Goal: Information Seeking & Learning: Learn about a topic

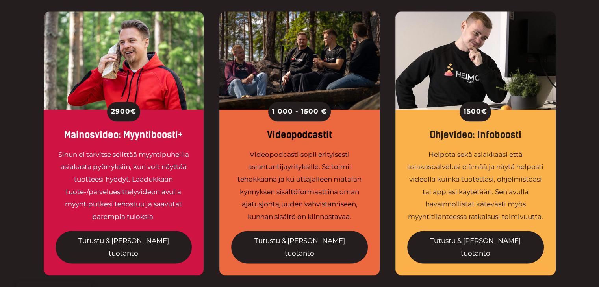
scroll to position [945, 0]
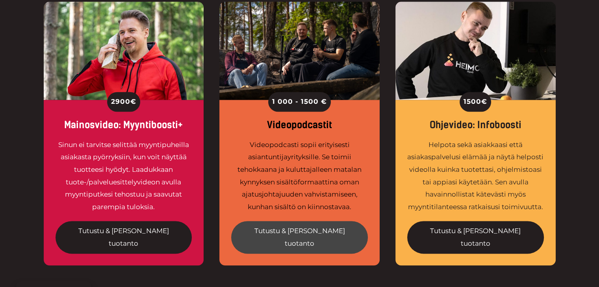
click at [302, 221] on link "Tutustu & tilaa tuotanto" at bounding box center [299, 237] width 137 height 33
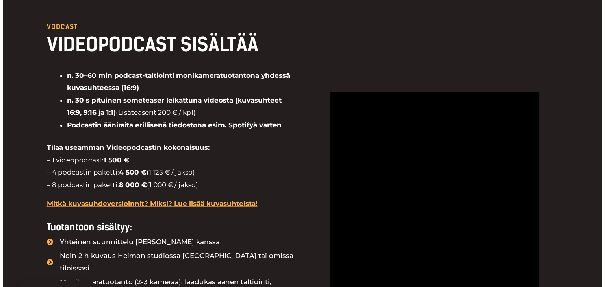
scroll to position [866, 0]
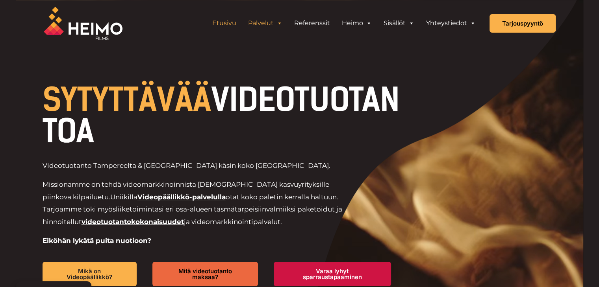
click at [277, 22] on span "Header Widget 1" at bounding box center [279, 23] width 6 height 16
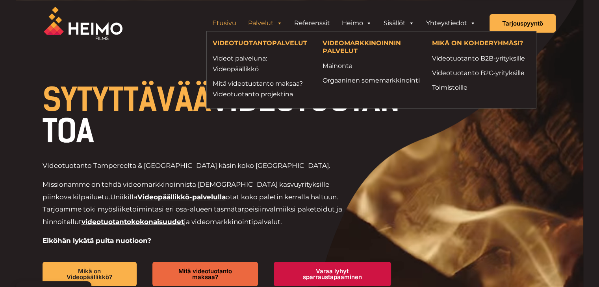
click at [261, 26] on link "Palvelut" at bounding box center [265, 23] width 46 height 16
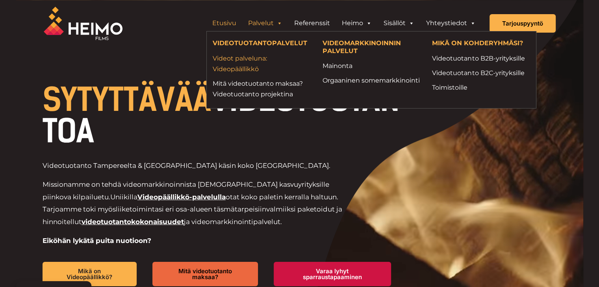
click at [244, 62] on link "Videot palveluna: Videopäällikkö" at bounding box center [262, 63] width 98 height 21
